Goal: Task Accomplishment & Management: Manage account settings

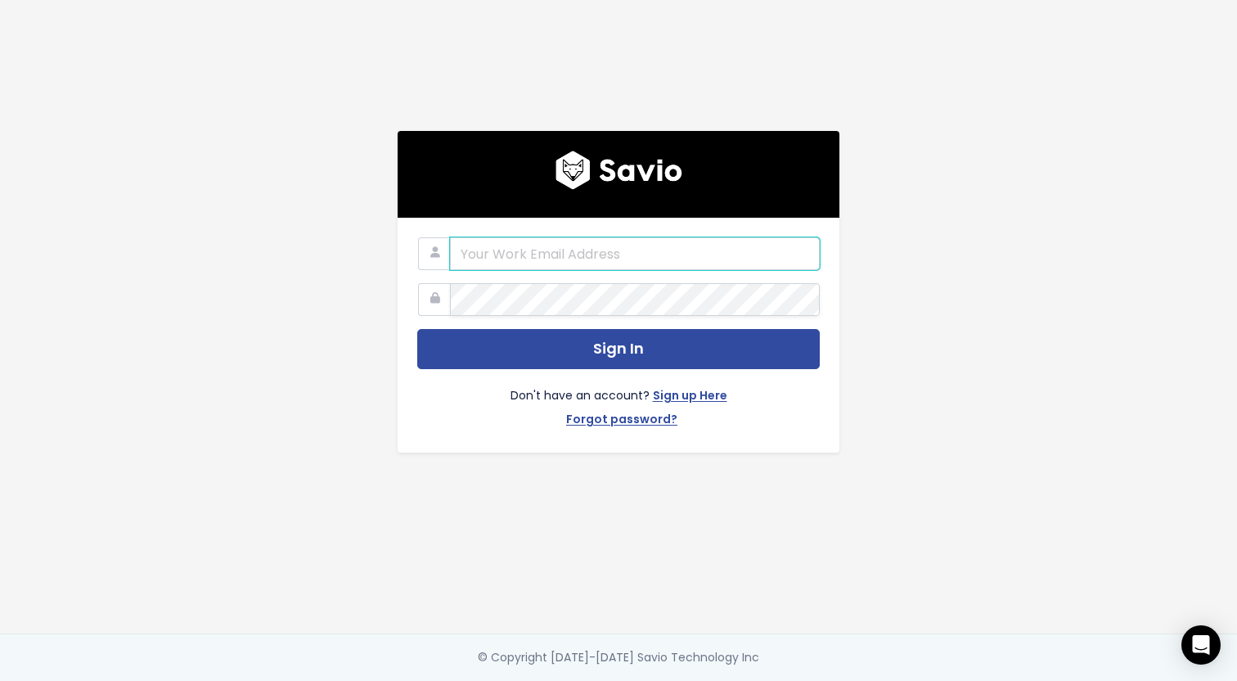
click at [723, 264] on input "email" at bounding box center [635, 253] width 370 height 33
click at [617, 257] on input "email" at bounding box center [635, 253] width 370 height 33
type input "[EMAIL_ADDRESS][DOMAIN_NAME]"
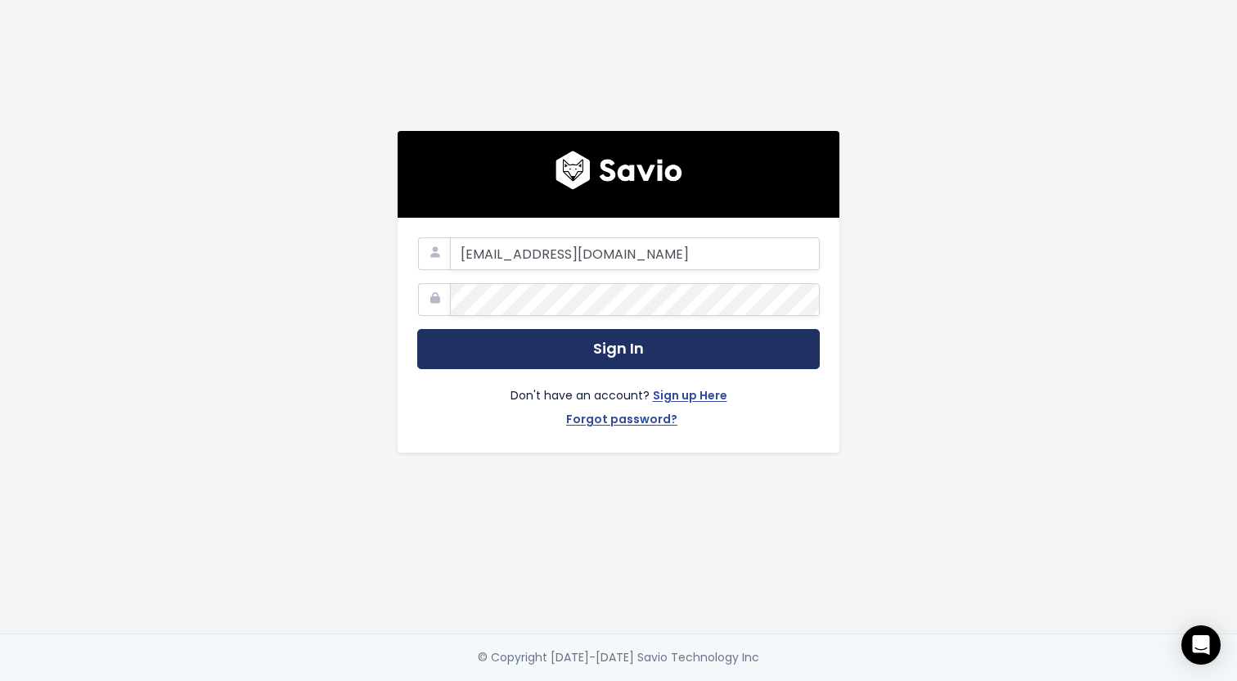
click at [574, 353] on button "Sign In" at bounding box center [618, 349] width 402 height 40
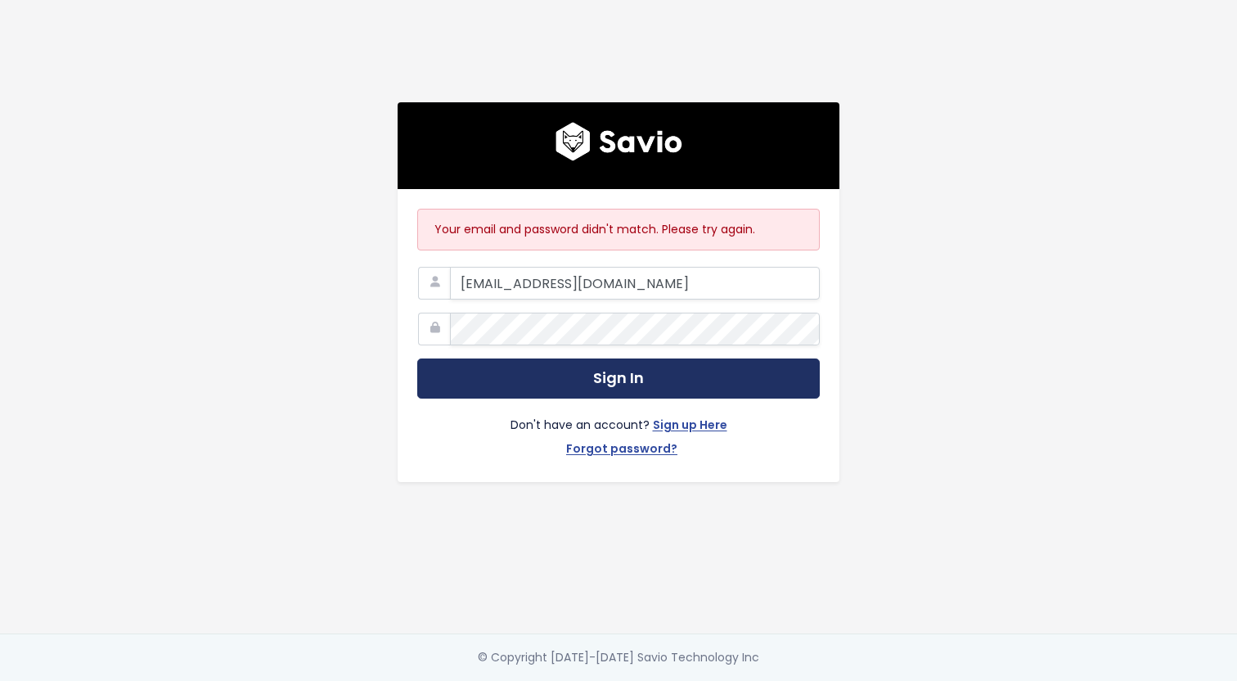
click at [613, 375] on button "Sign In" at bounding box center [618, 378] width 402 height 40
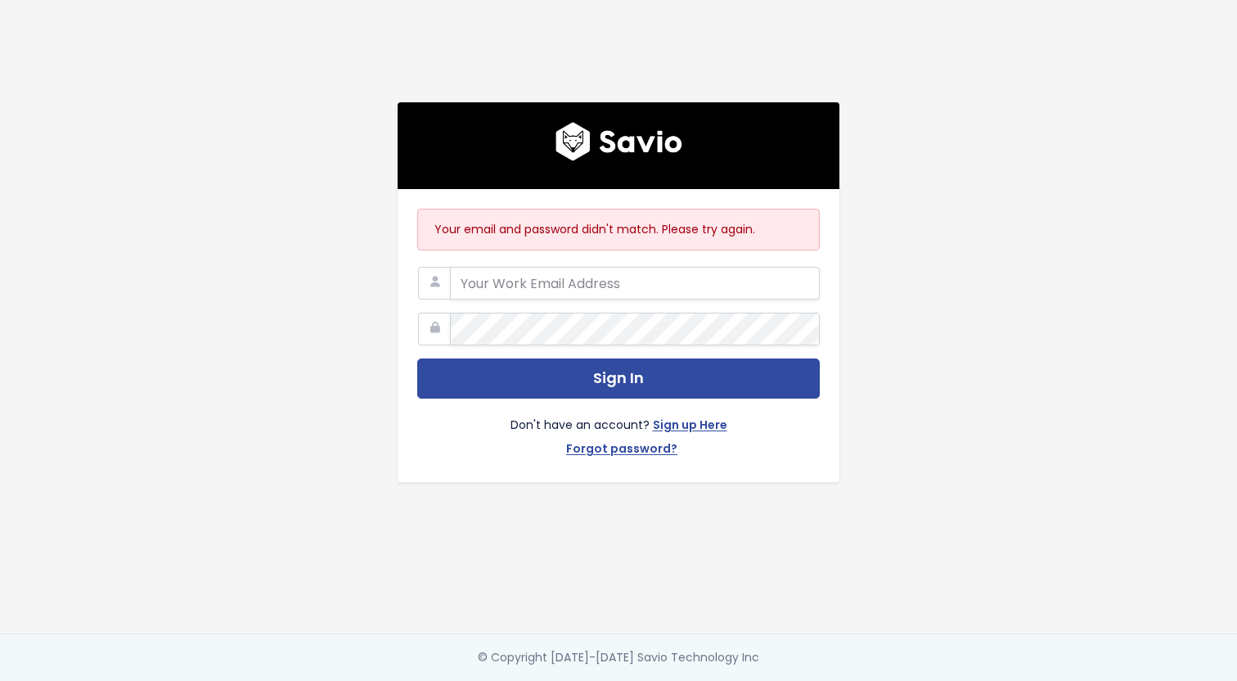
type input "[EMAIL_ADDRESS][DOMAIN_NAME]"
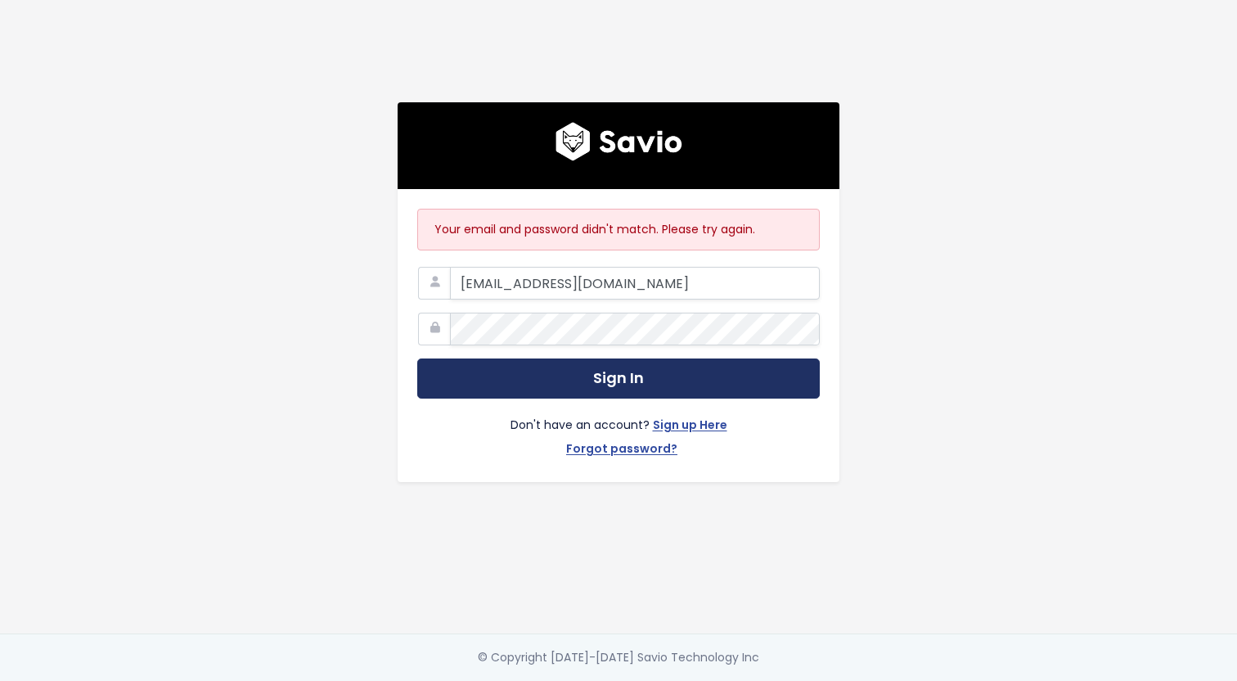
click at [628, 384] on button "Sign In" at bounding box center [618, 378] width 402 height 40
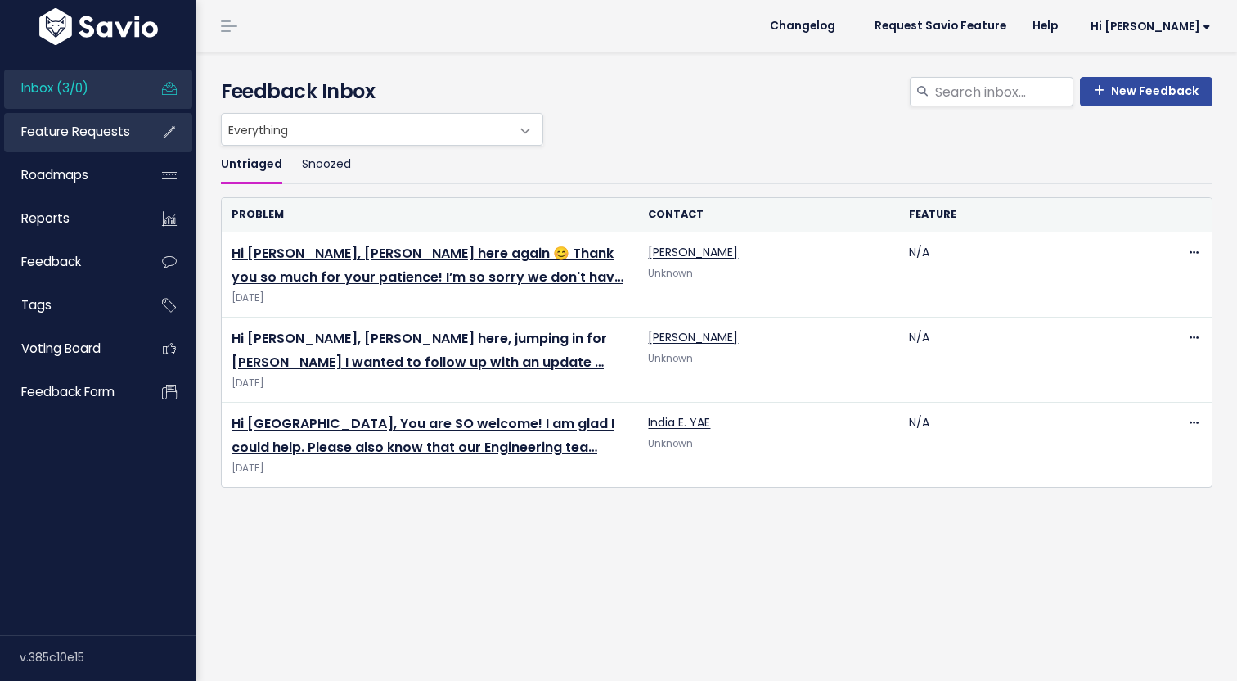
click at [110, 139] on span "Feature Requests" at bounding box center [75, 131] width 109 height 17
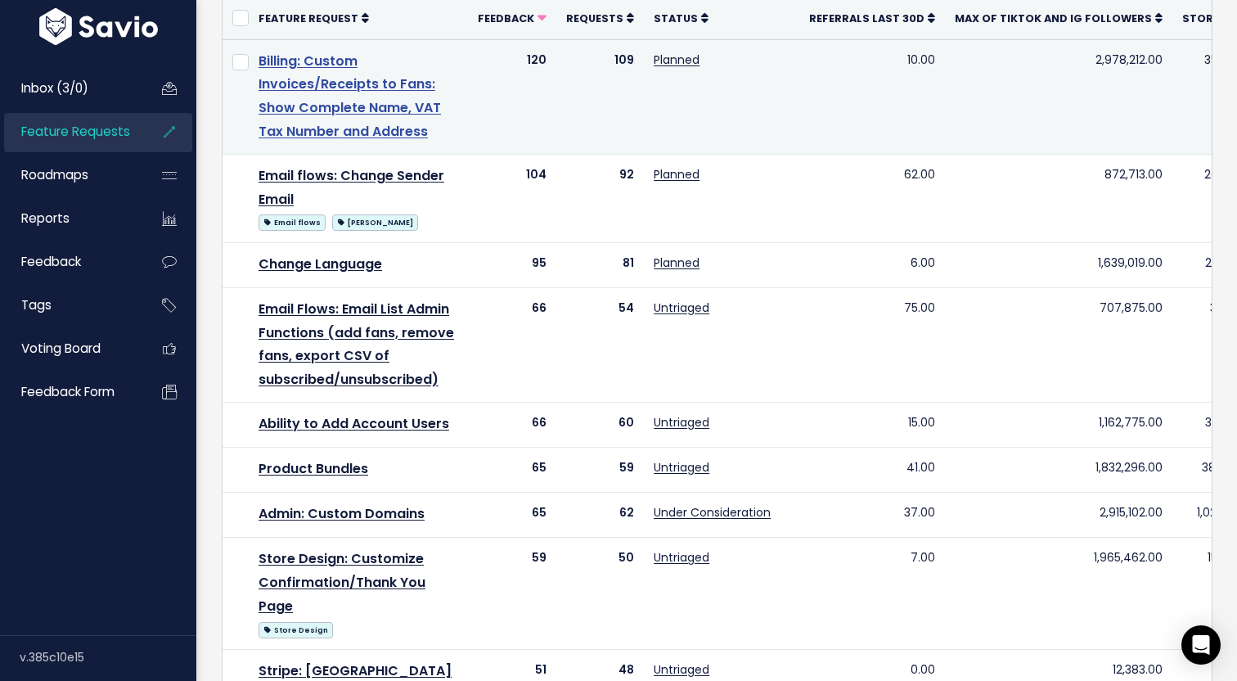
scroll to position [204, 0]
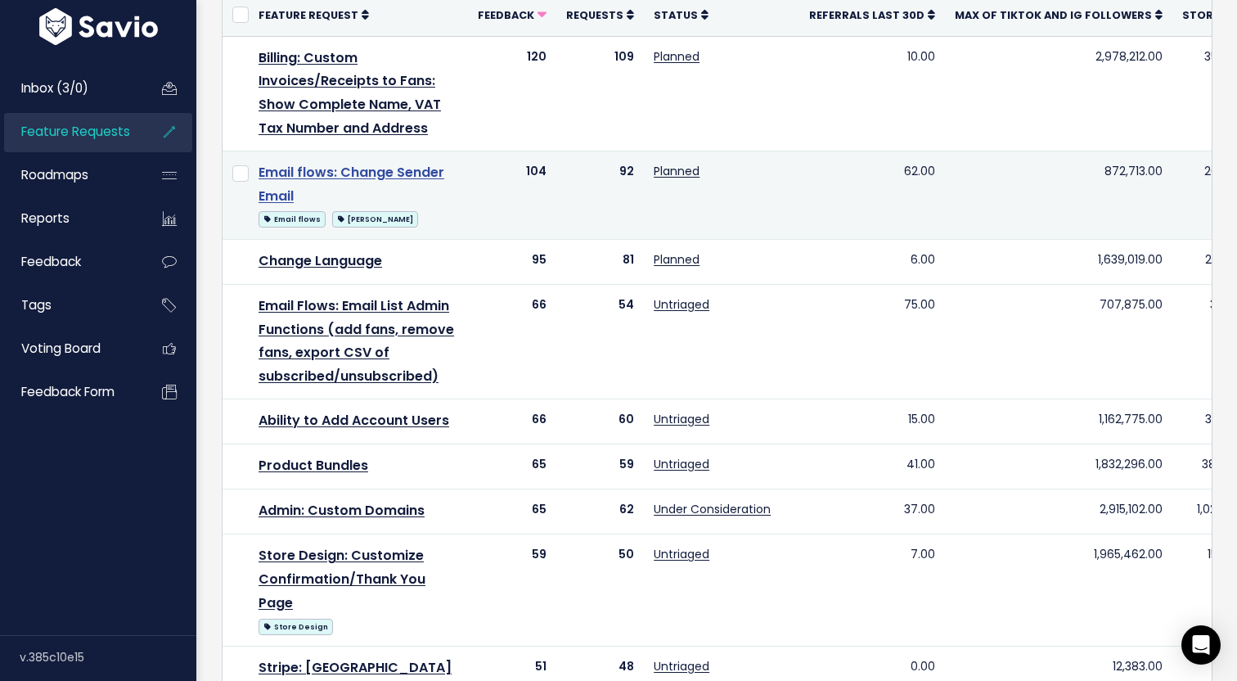
click at [317, 167] on link "Email flows: Change Sender Email" at bounding box center [351, 184] width 186 height 43
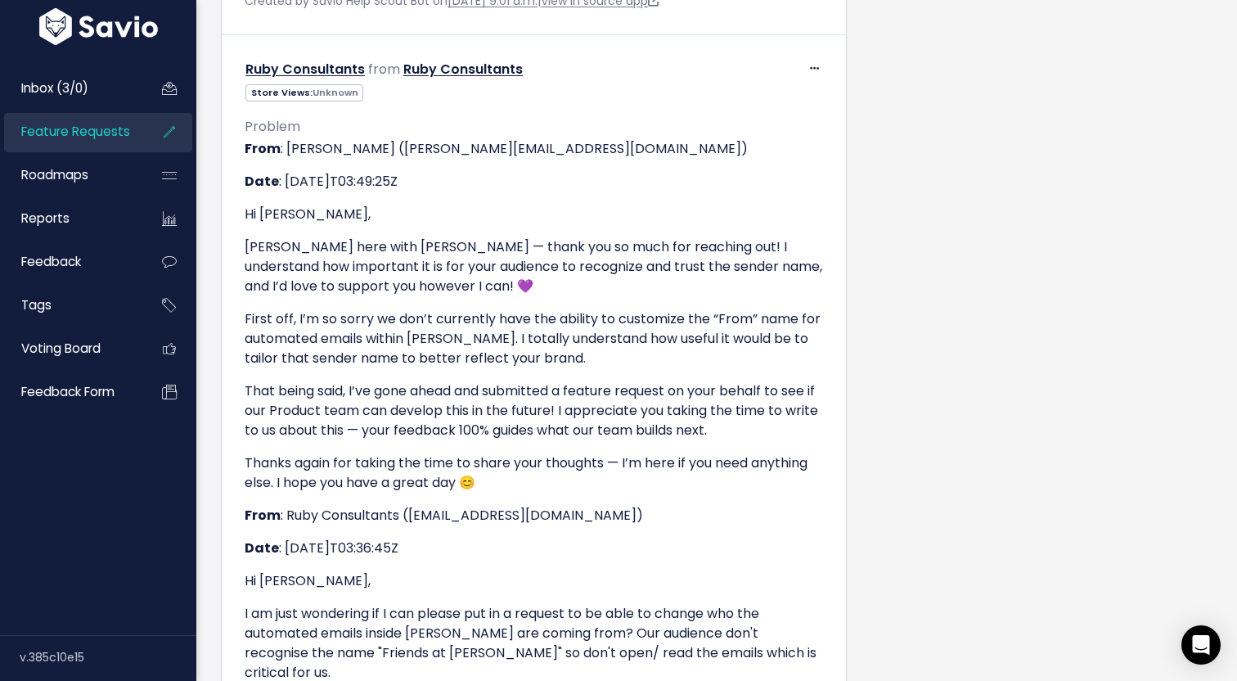
scroll to position [3193, 0]
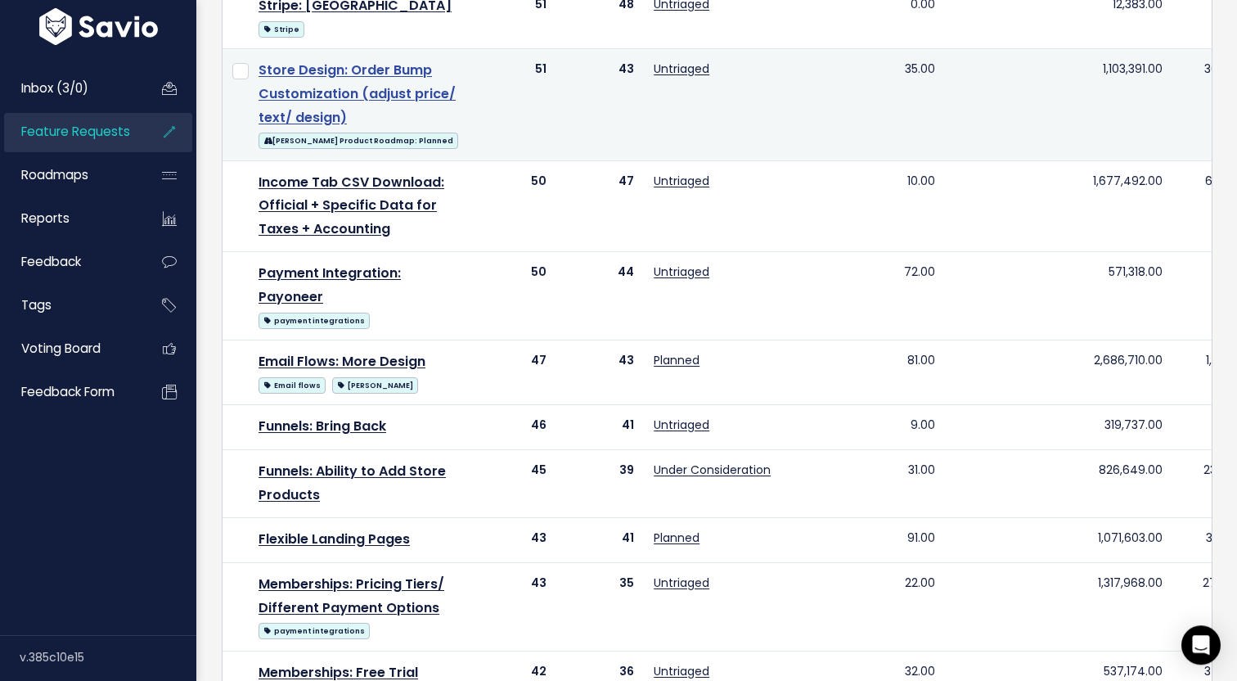
scroll to position [1183, 0]
